Goal: Task Accomplishment & Management: Use online tool/utility

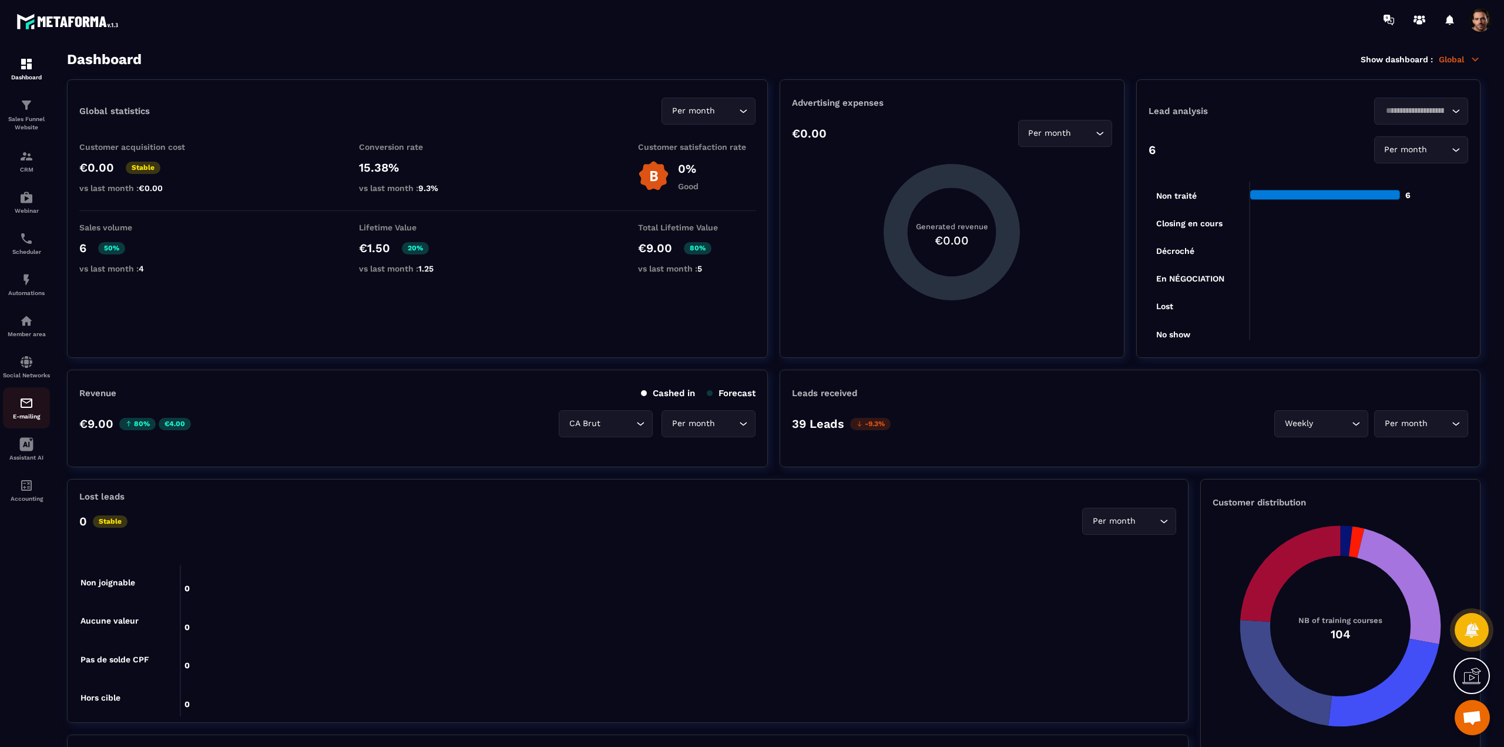
click at [27, 420] on p "E-mailing" at bounding box center [26, 416] width 47 height 6
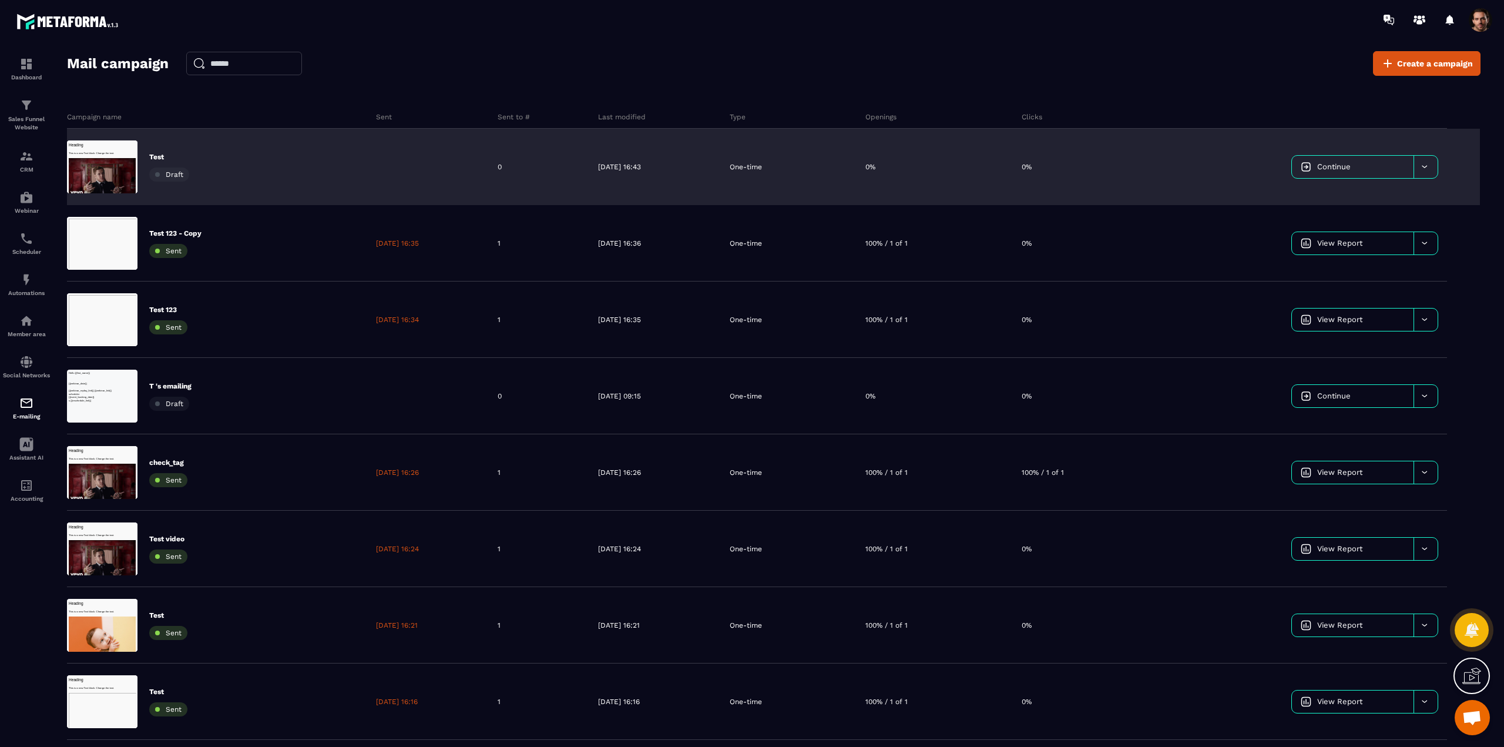
click at [1331, 165] on span "Continue" at bounding box center [1333, 166] width 33 height 9
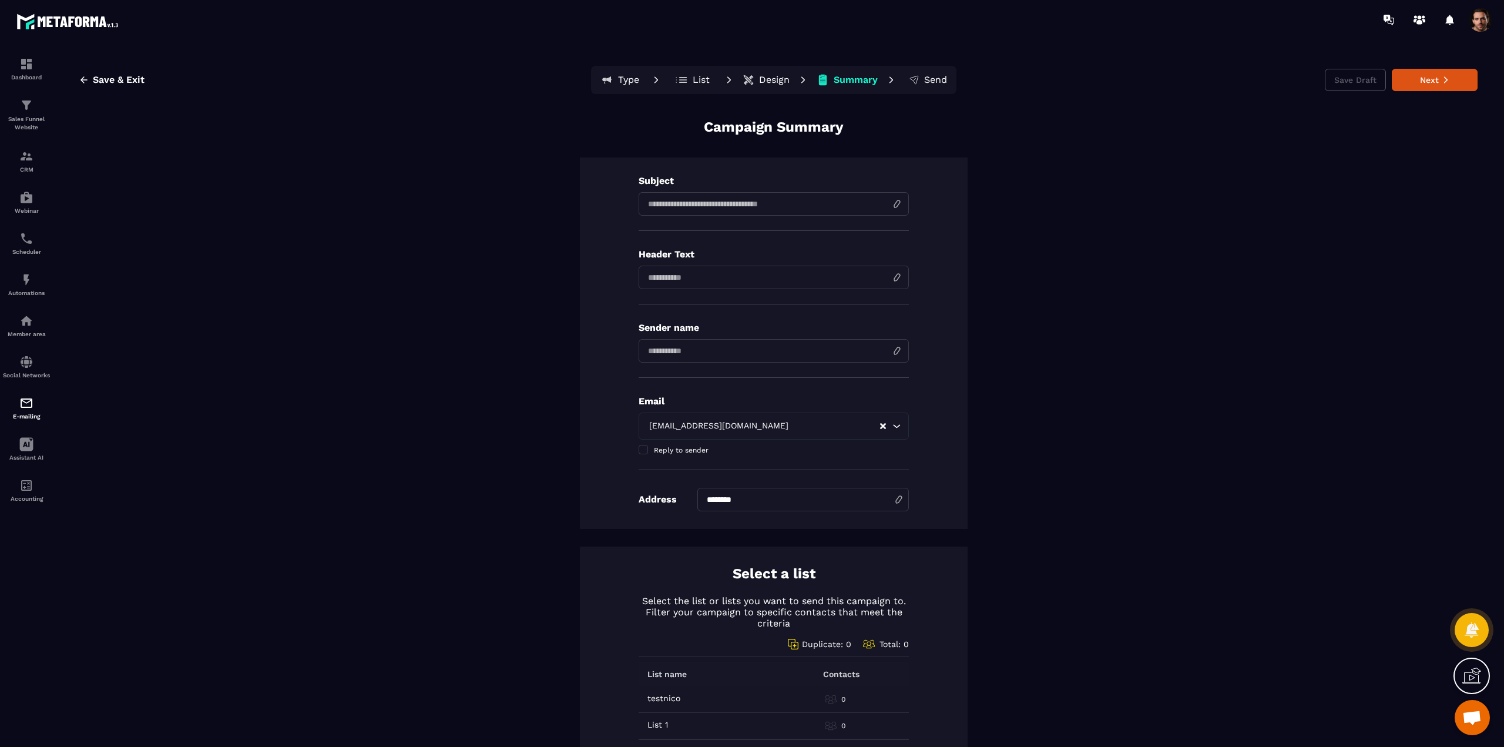
click at [760, 78] on p "Design" at bounding box center [774, 80] width 31 height 12
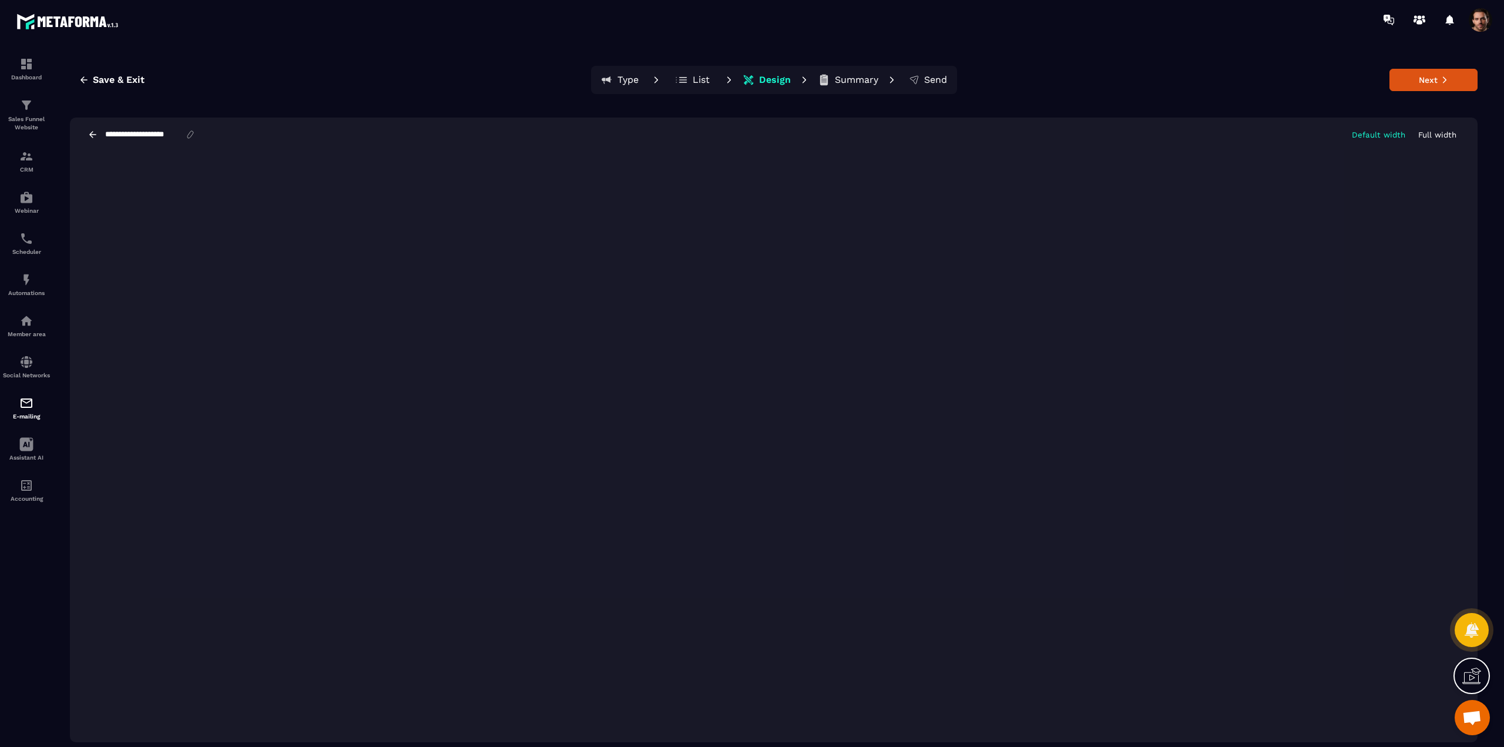
click at [1439, 136] on p "Full width" at bounding box center [1437, 134] width 38 height 9
click at [1383, 132] on p "Default width" at bounding box center [1378, 134] width 53 height 9
click at [1435, 130] on p "Full width" at bounding box center [1437, 134] width 38 height 9
click at [1372, 132] on p "Default width" at bounding box center [1378, 134] width 53 height 9
click at [1427, 136] on p "Full width" at bounding box center [1437, 134] width 38 height 9
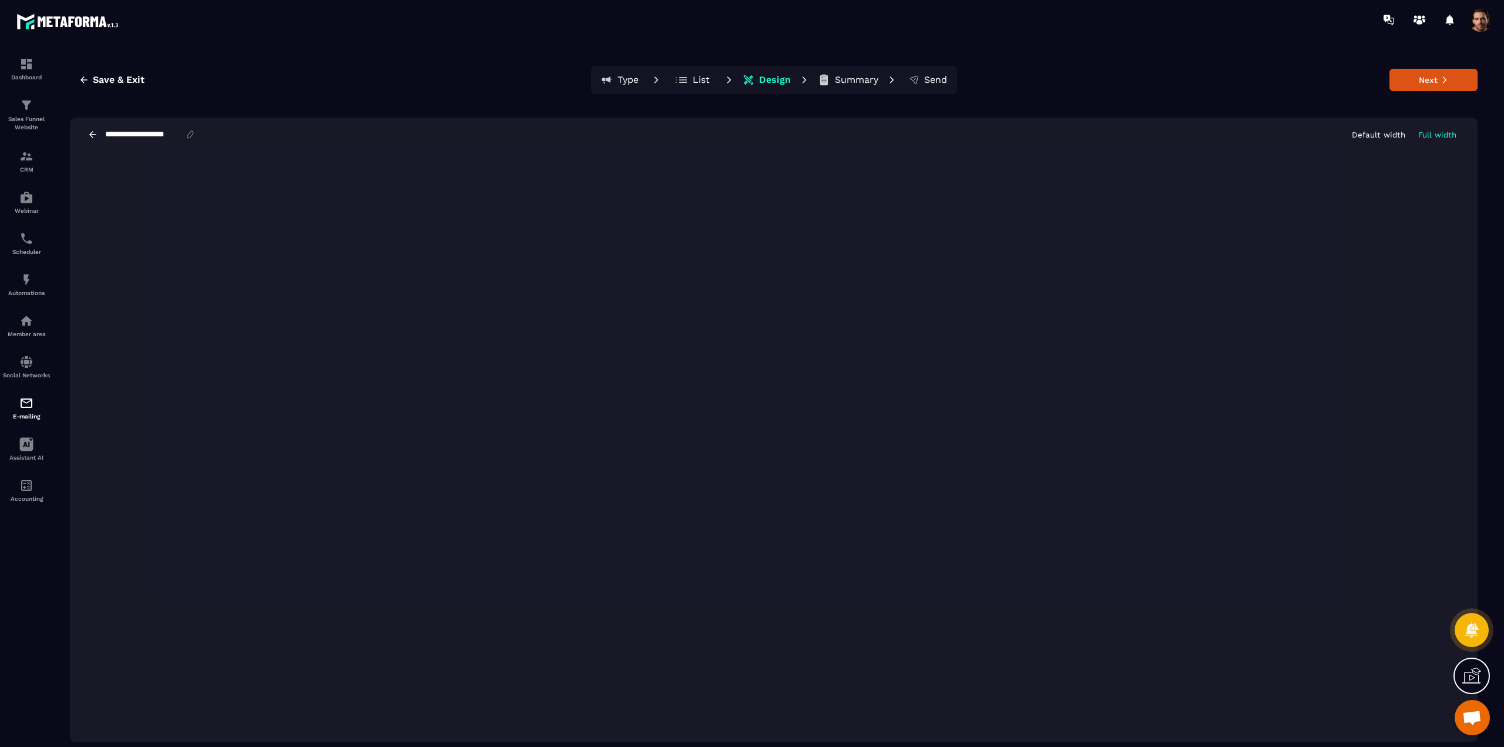
click at [1427, 136] on p "Full width" at bounding box center [1437, 134] width 38 height 9
click at [1390, 141] on div "**********" at bounding box center [774, 135] width 1408 height 34
click at [1387, 134] on p "Default width" at bounding box center [1378, 134] width 53 height 9
click at [1428, 131] on p "Full width" at bounding box center [1437, 134] width 38 height 9
click at [1390, 133] on p "Default width" at bounding box center [1378, 134] width 53 height 9
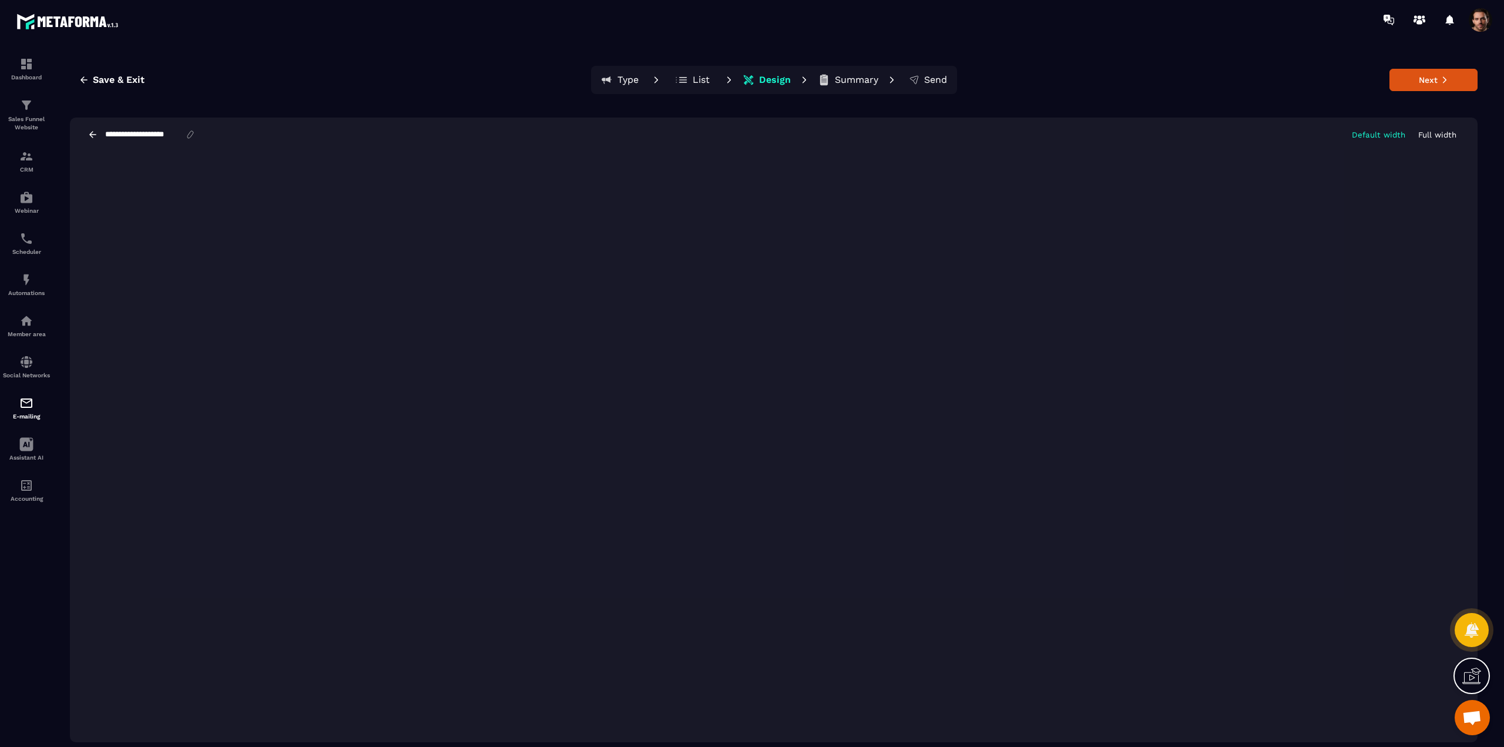
click at [1437, 132] on p "Full width" at bounding box center [1437, 134] width 38 height 9
click at [28, 410] on img at bounding box center [26, 403] width 14 height 14
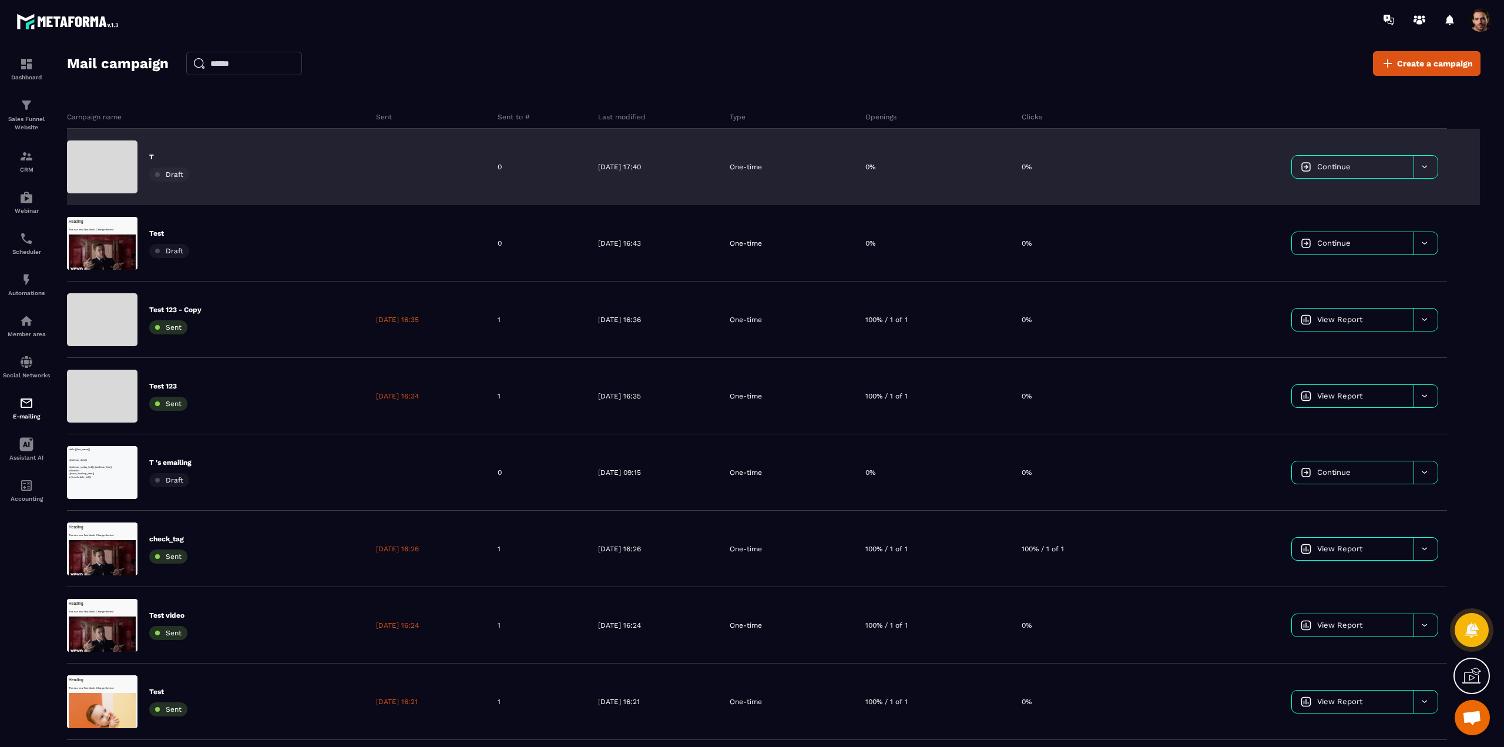
click at [404, 170] on div at bounding box center [428, 167] width 122 height 76
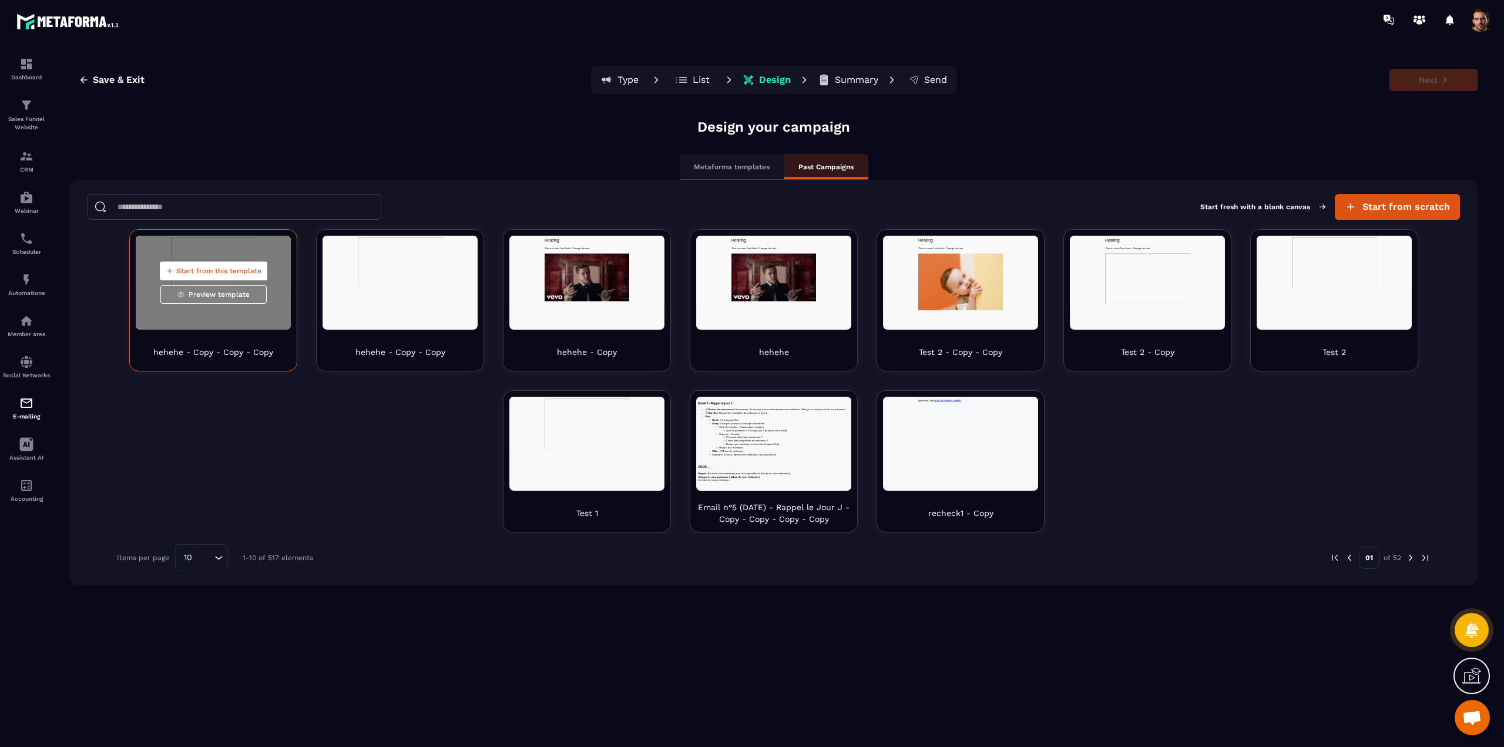
click at [242, 271] on span "Start from this template" at bounding box center [218, 270] width 85 height 9
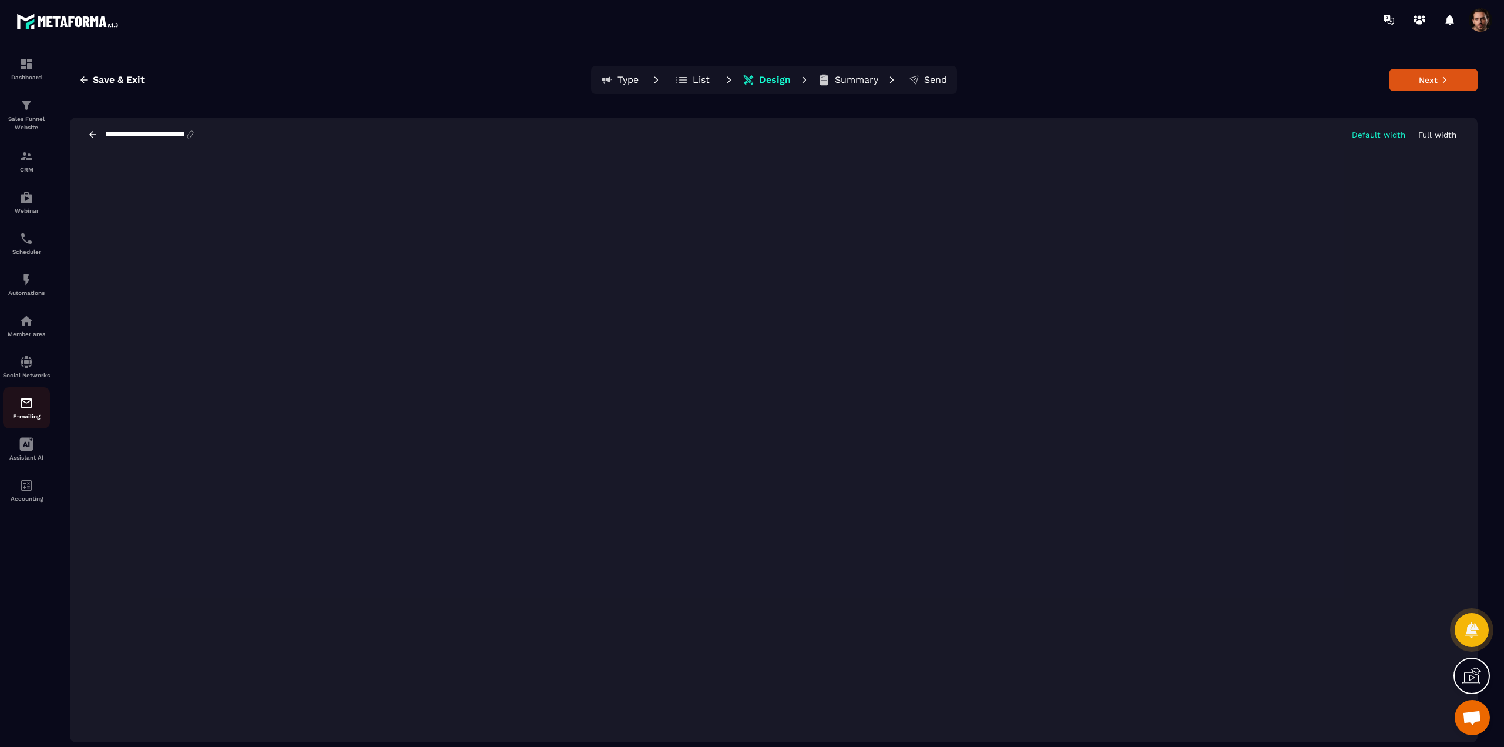
click at [30, 417] on div "E-mailing" at bounding box center [26, 408] width 47 height 24
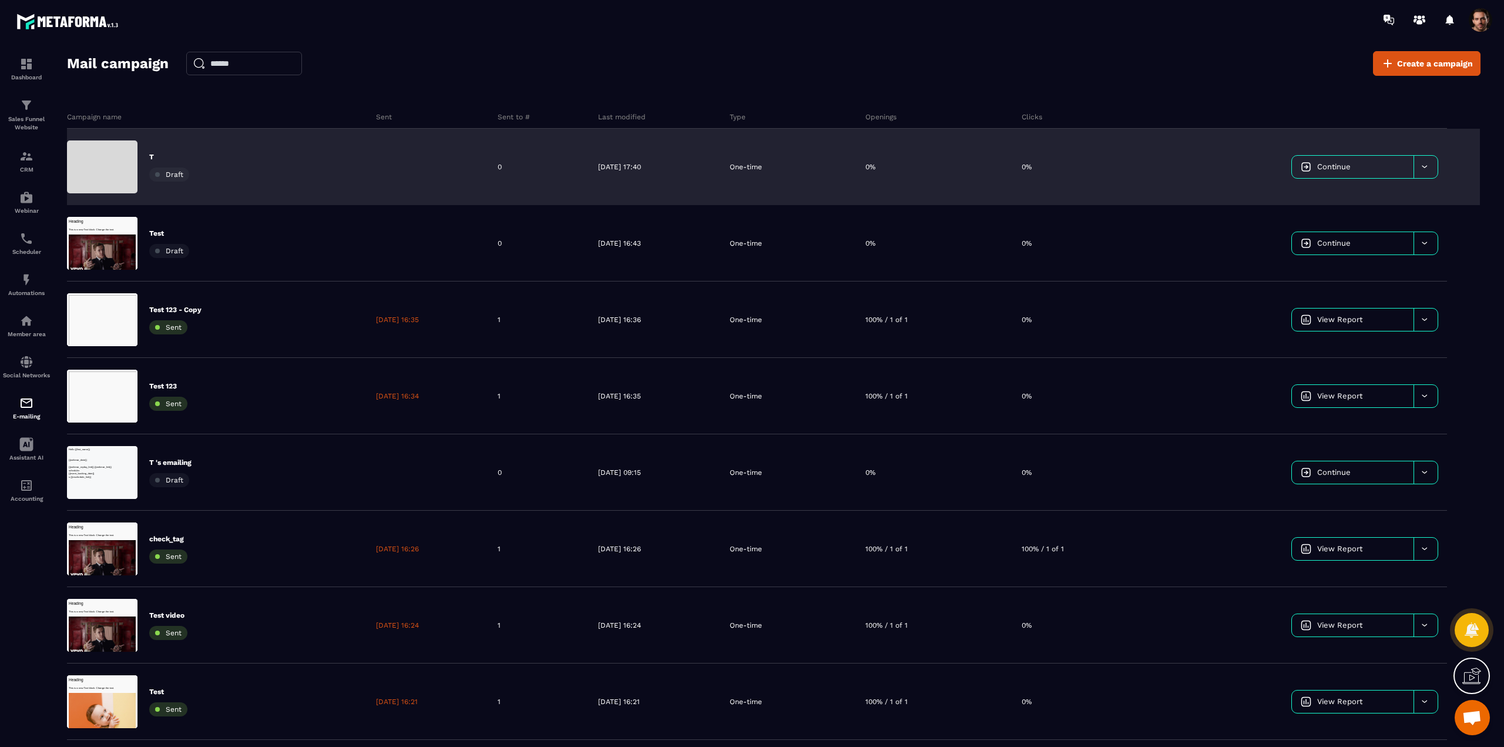
click at [347, 167] on div "T Draft" at bounding box center [217, 167] width 300 height 76
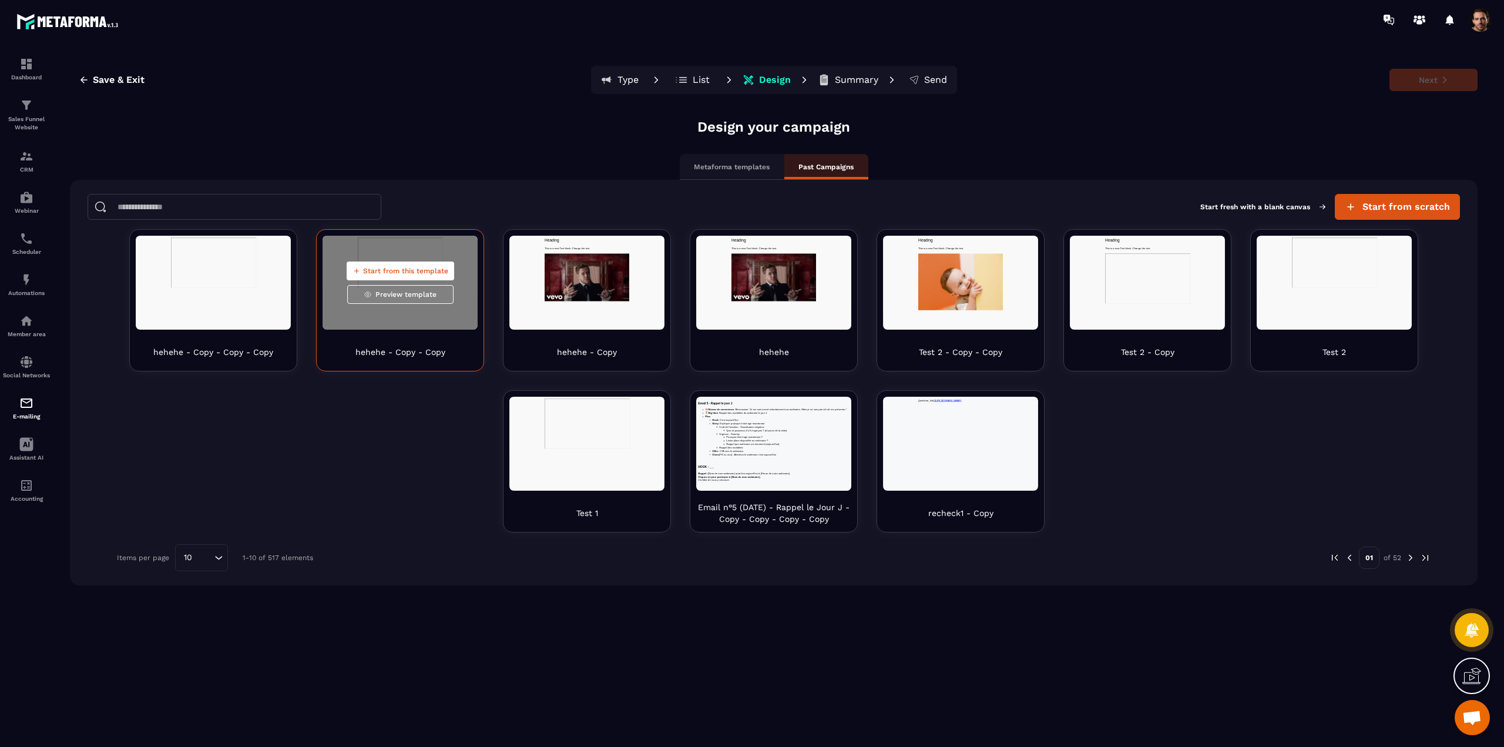
click at [397, 273] on span "Start from this template" at bounding box center [405, 270] width 85 height 9
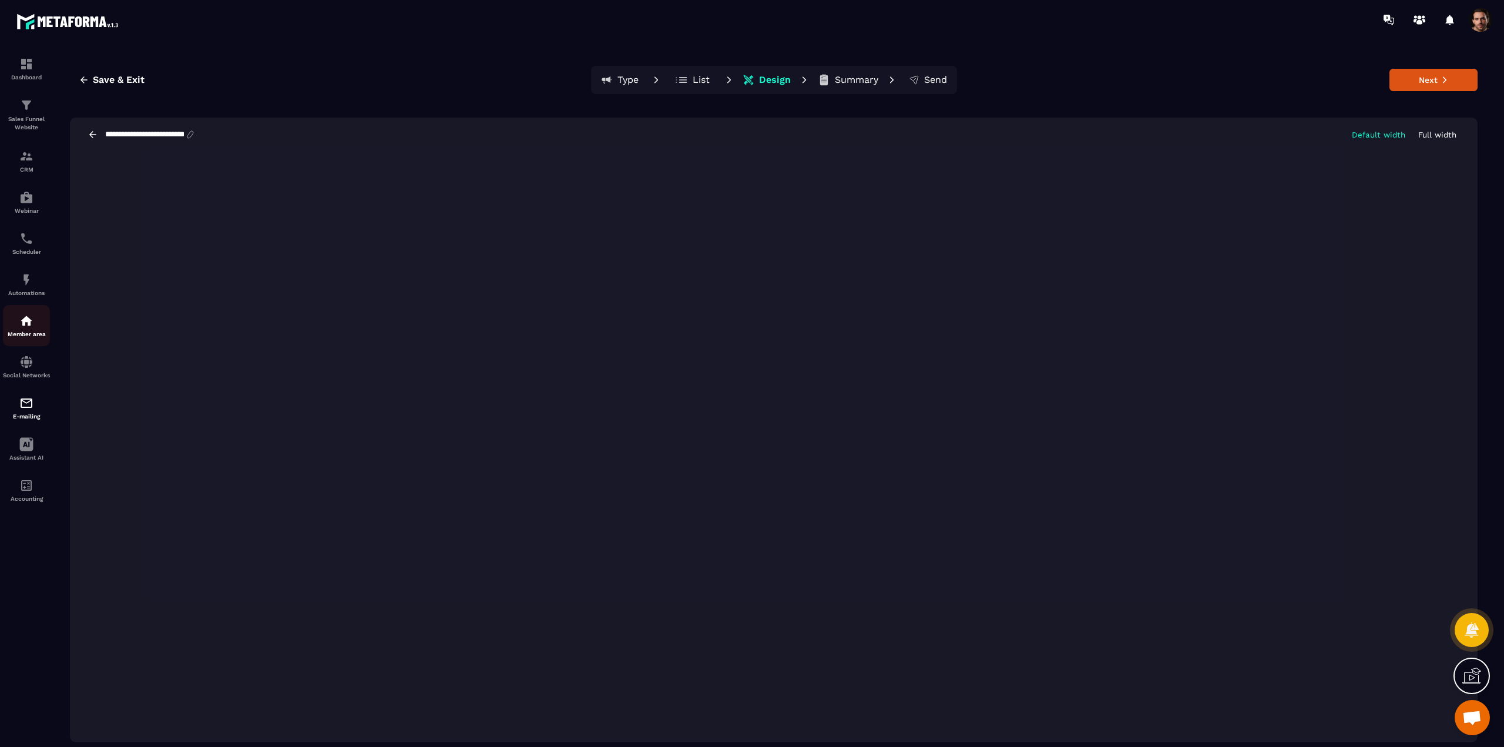
click at [24, 333] on p "Member area" at bounding box center [26, 334] width 47 height 6
